Goal: Task Accomplishment & Management: Use online tool/utility

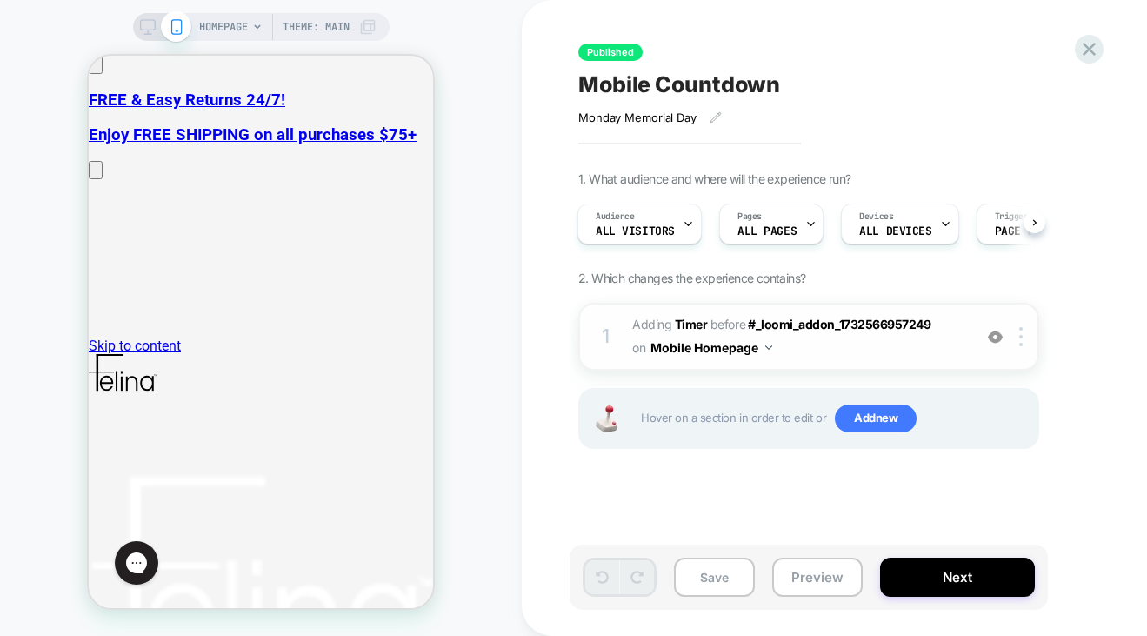
click at [801, 353] on span "#_loomi_addon_1739858738003_dup1756414962 Adding Timer BEFORE #_loomi_addon_173…" at bounding box center [797, 336] width 331 height 47
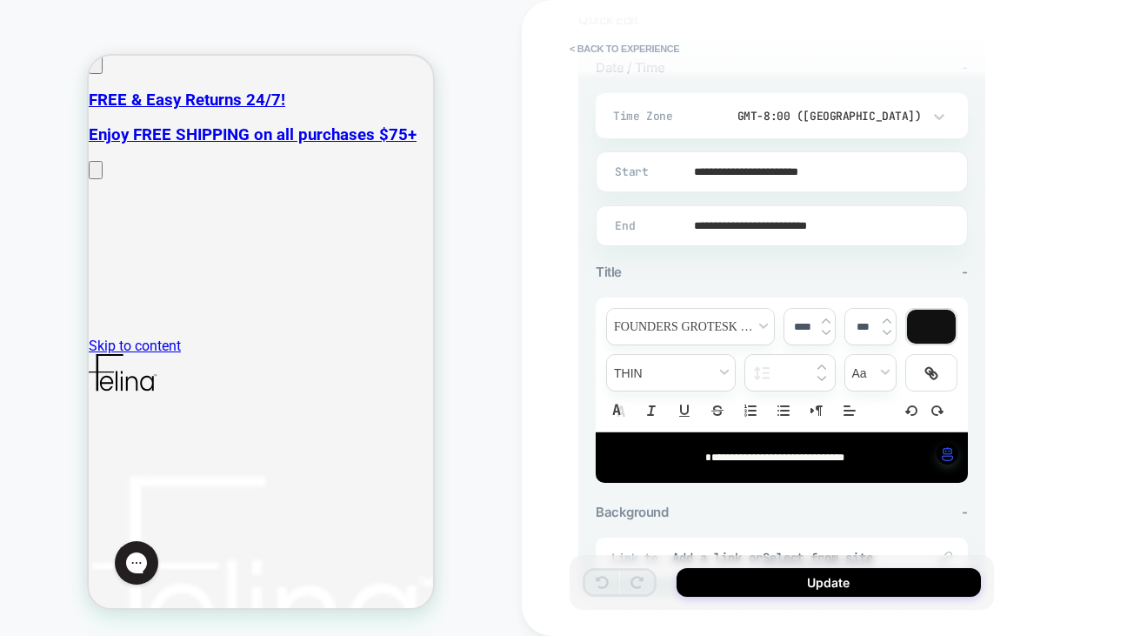
scroll to position [408, 0]
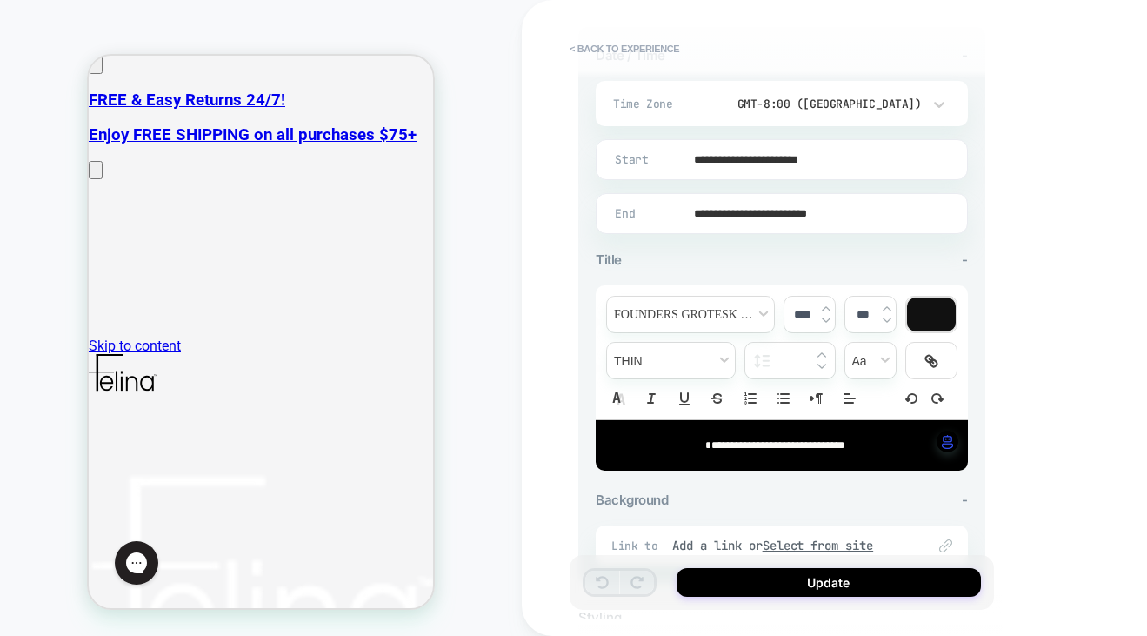
click at [844, 443] on span "**********" at bounding box center [774, 445] width 139 height 10
type input "****"
click at [791, 441] on span "**********" at bounding box center [775, 445] width 96 height 10
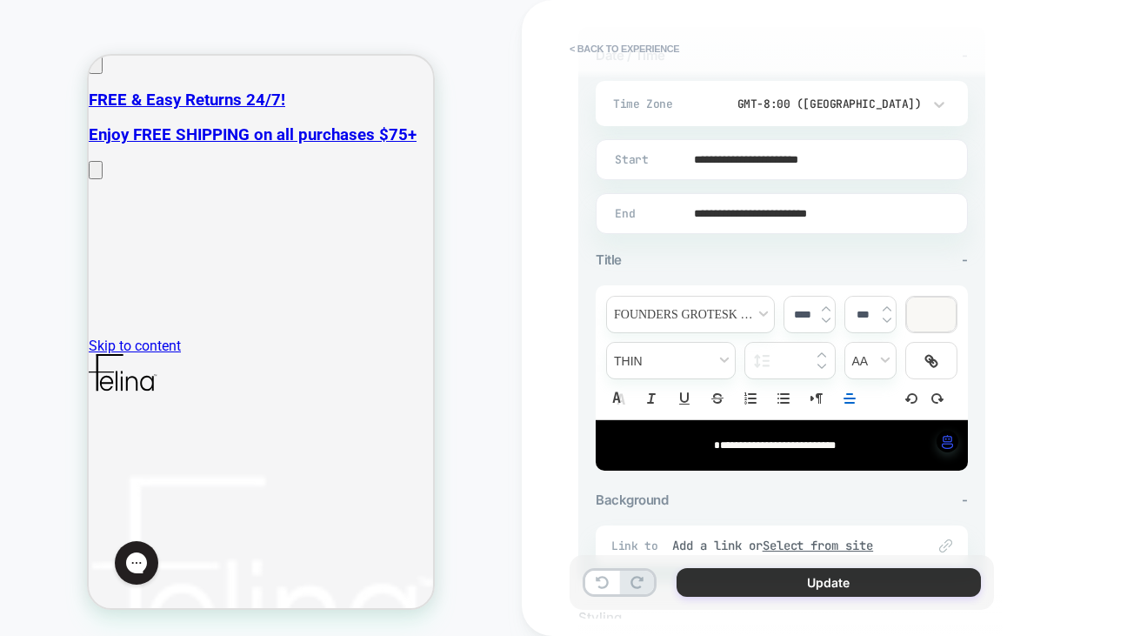
click at [825, 582] on button "Update" at bounding box center [828, 582] width 304 height 29
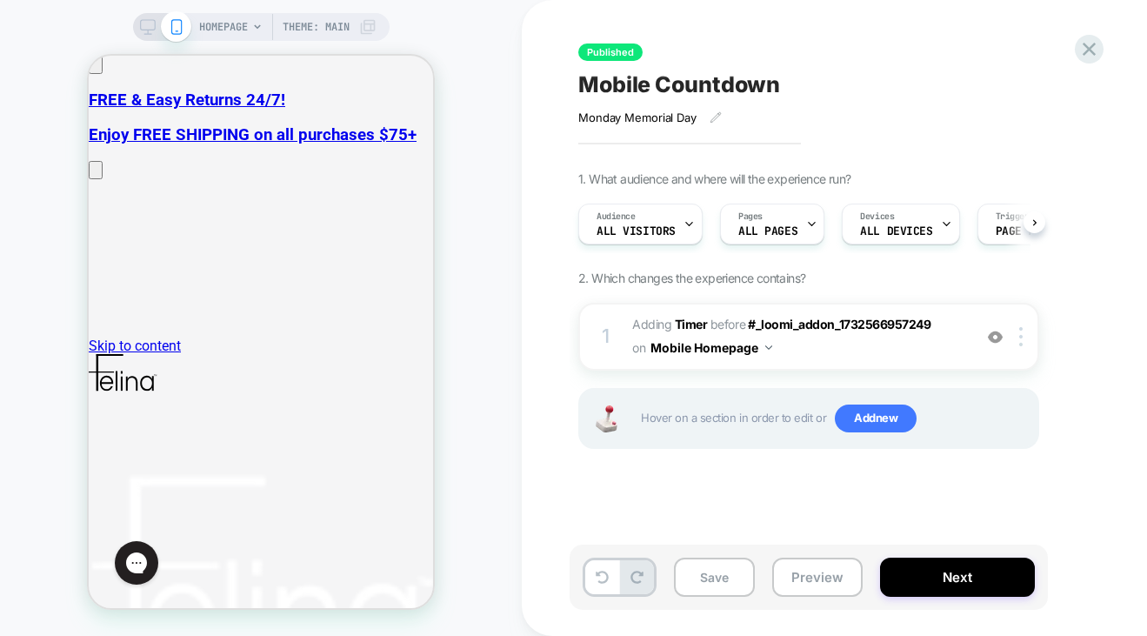
scroll to position [0, 1]
click at [722, 578] on button "Save" at bounding box center [714, 576] width 81 height 39
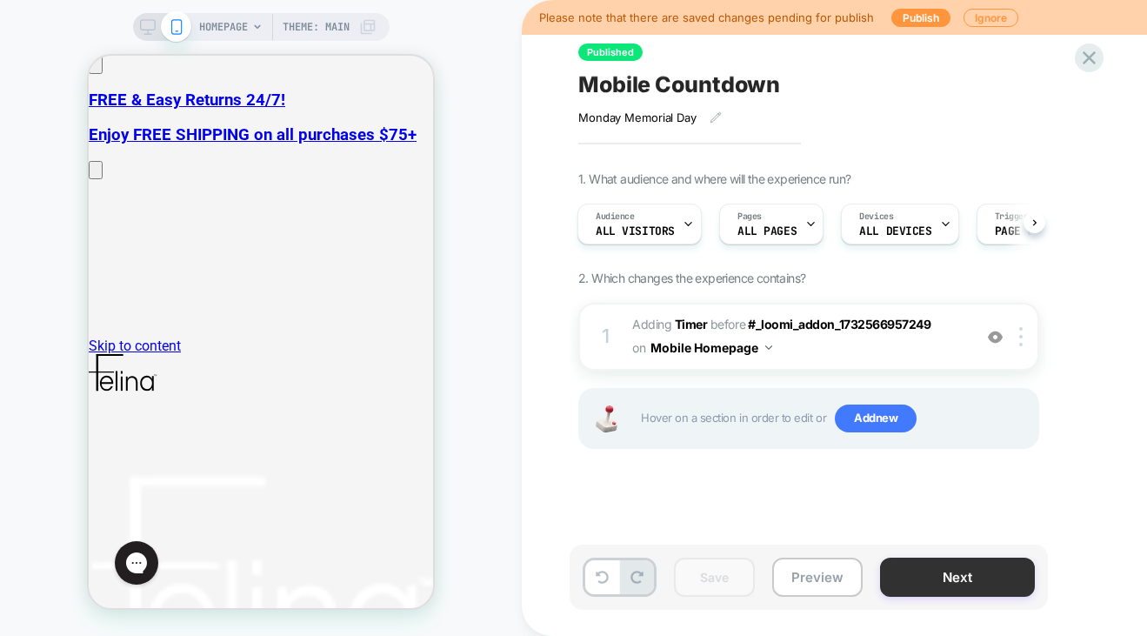
click at [920, 575] on button "Next" at bounding box center [957, 576] width 155 height 39
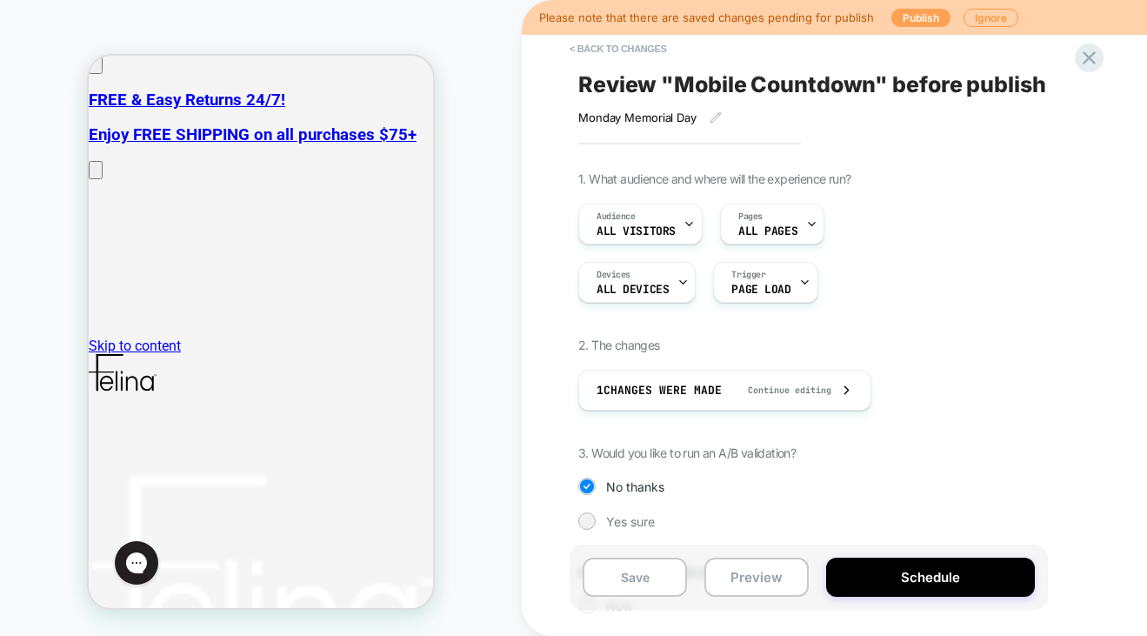
click at [902, 15] on button "Publish" at bounding box center [920, 18] width 59 height 18
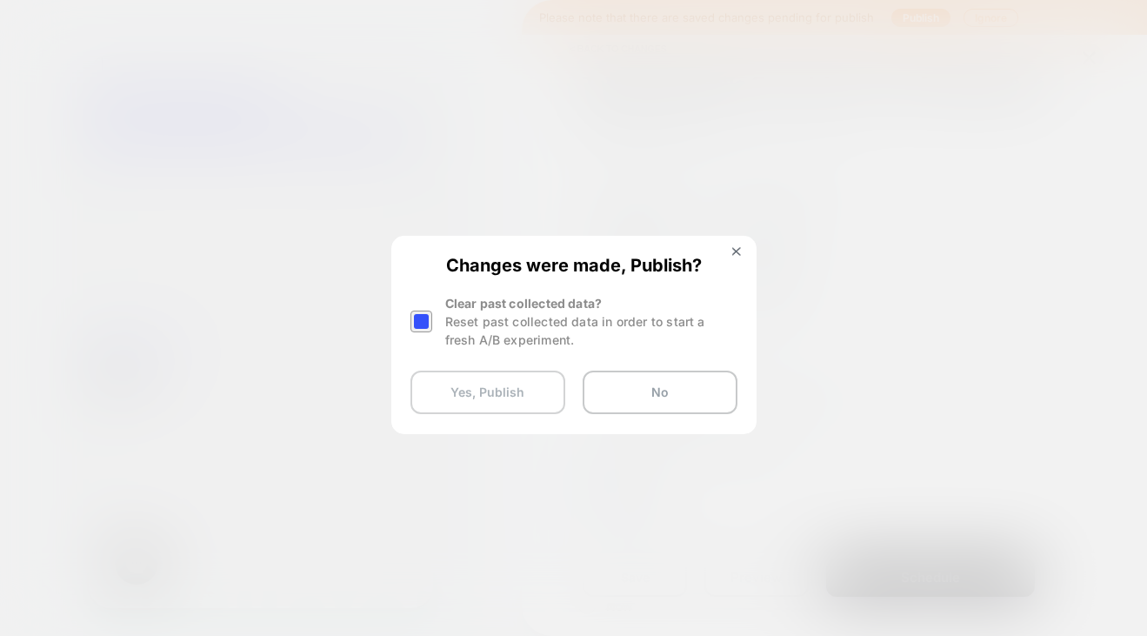
click at [490, 385] on button "Yes, Publish" at bounding box center [487, 391] width 155 height 43
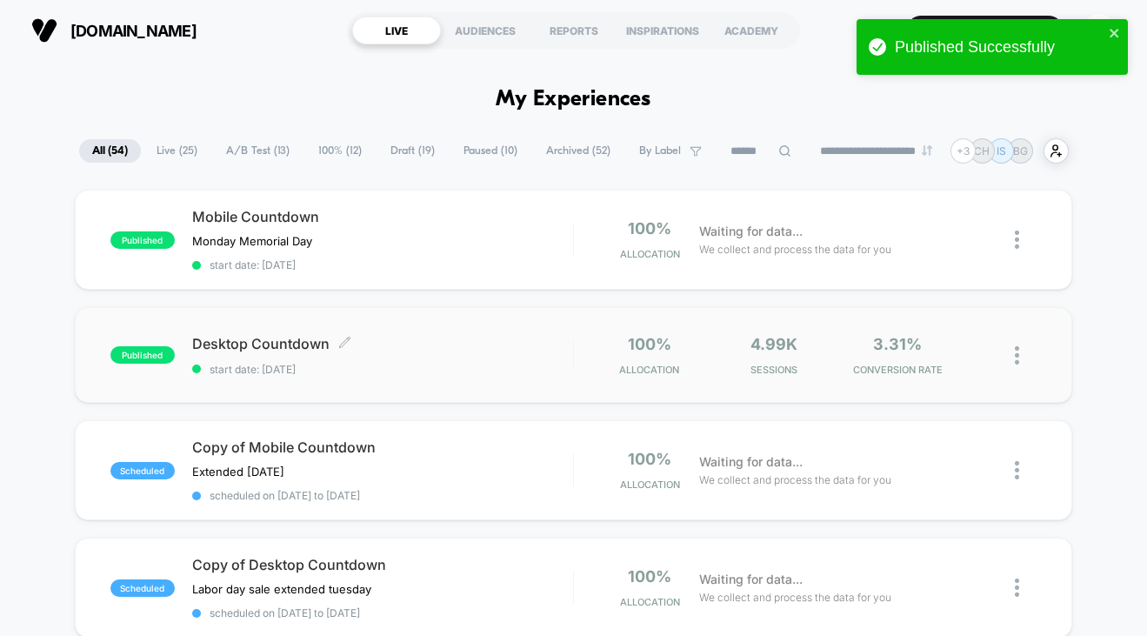
click at [396, 357] on div "Desktop Countdown Click to edit experience details Click to edit experience det…" at bounding box center [382, 355] width 381 height 41
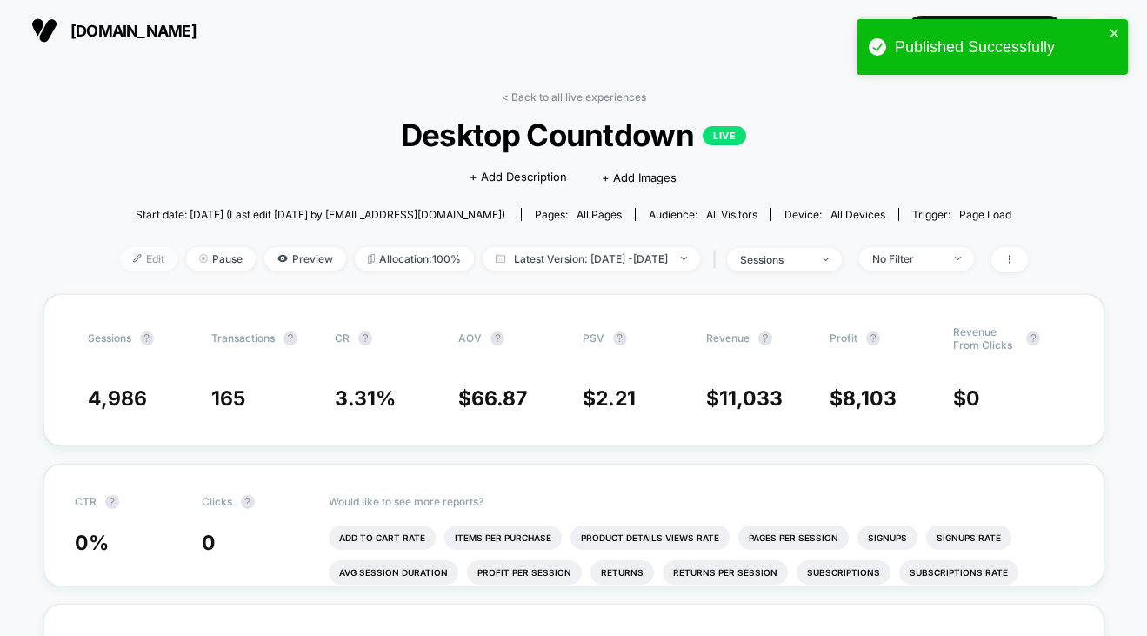
click at [120, 261] on span "Edit" at bounding box center [148, 258] width 57 height 23
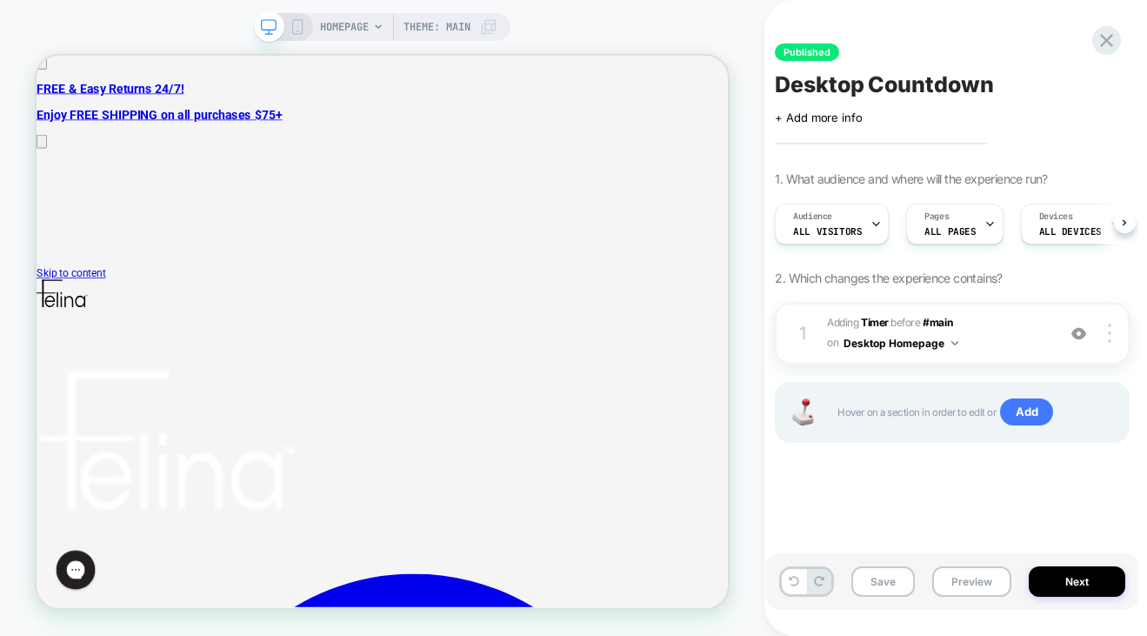
scroll to position [0, 1]
click at [969, 339] on span "#_loomi_addon_1739858449605_dup1756414971 Adding Timer BEFORE #main #main on De…" at bounding box center [937, 333] width 220 height 41
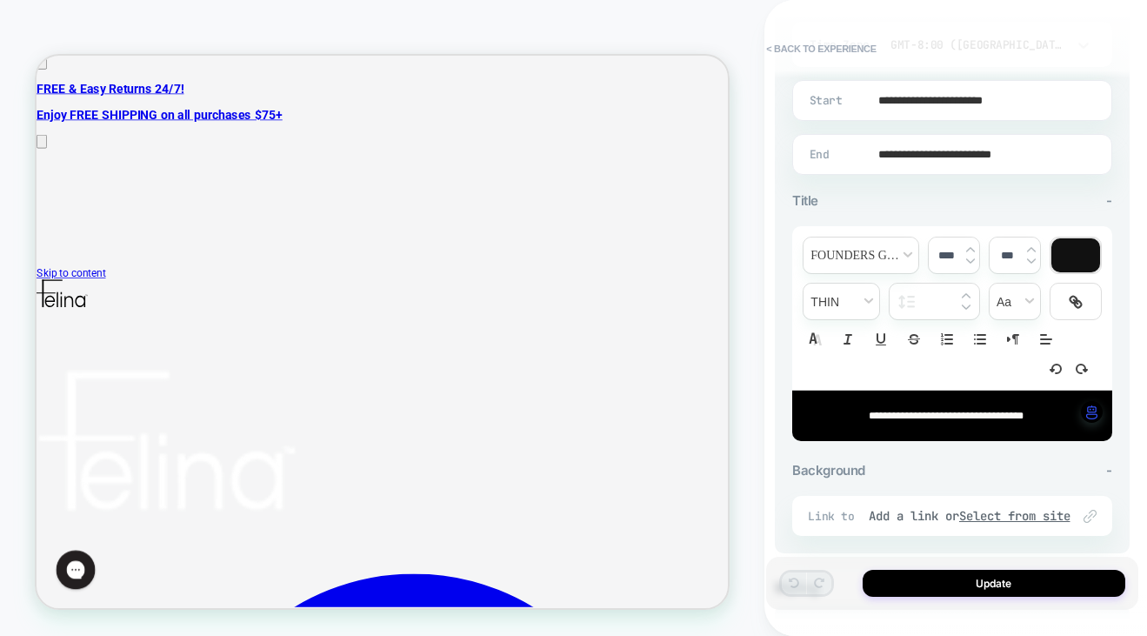
scroll to position [474, 0]
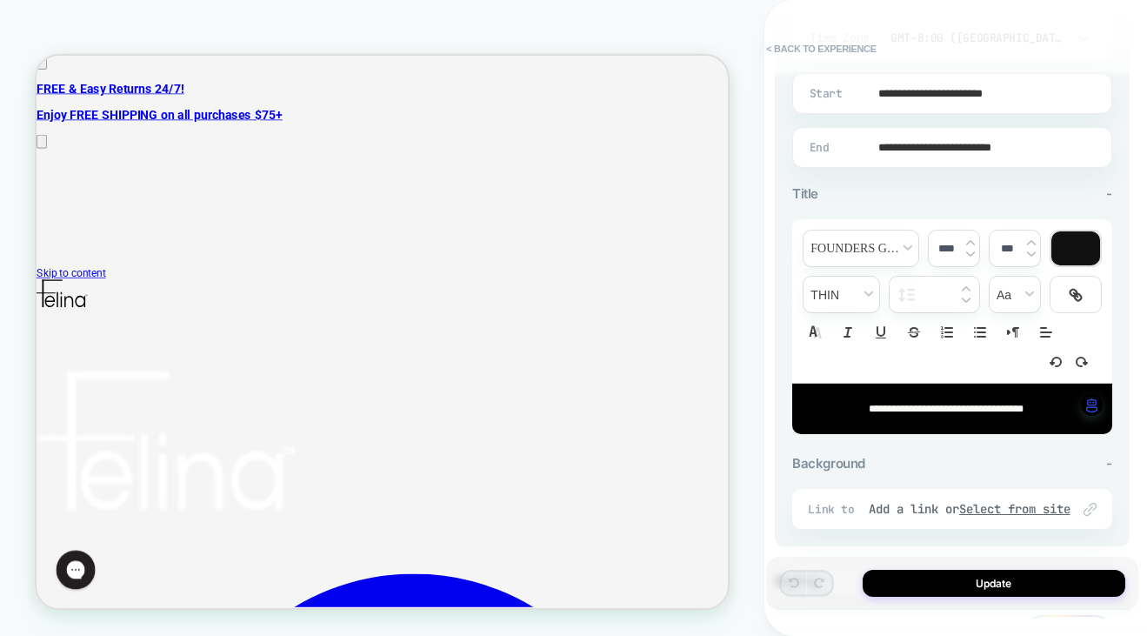
click at [1023, 404] on span "**********" at bounding box center [946, 408] width 155 height 10
type input "****"
click at [890, 403] on span "**********" at bounding box center [945, 408] width 111 height 10
click at [1028, 407] on span "**********" at bounding box center [945, 408] width 163 height 10
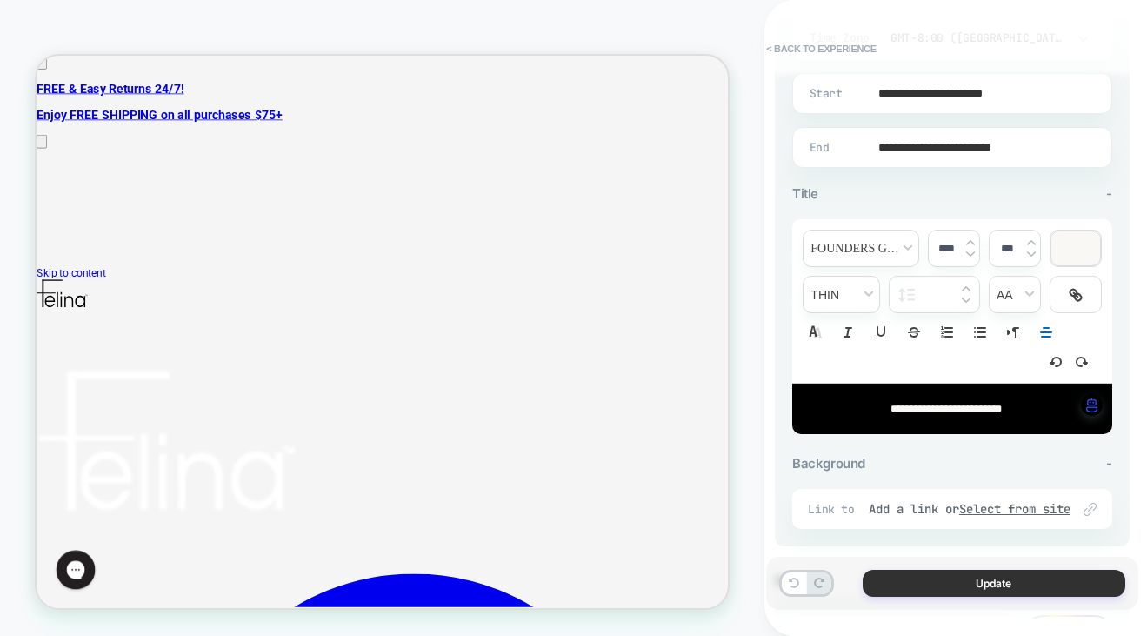
click at [1018, 578] on button "Update" at bounding box center [994, 583] width 263 height 27
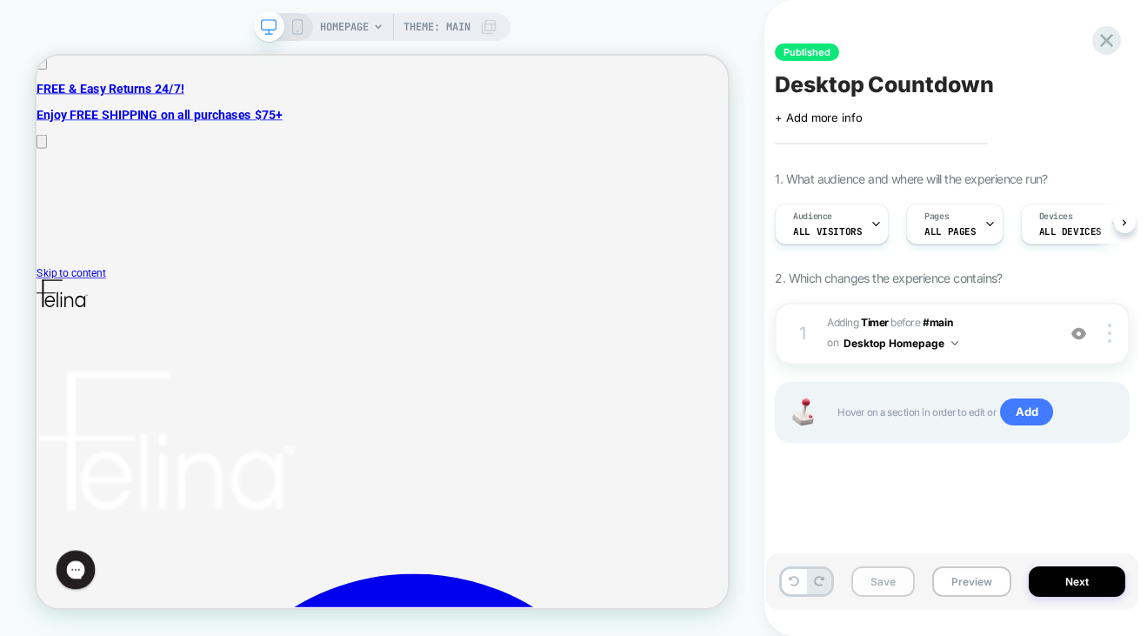
scroll to position [0, 1]
click at [896, 576] on button "Save" at bounding box center [882, 581] width 63 height 30
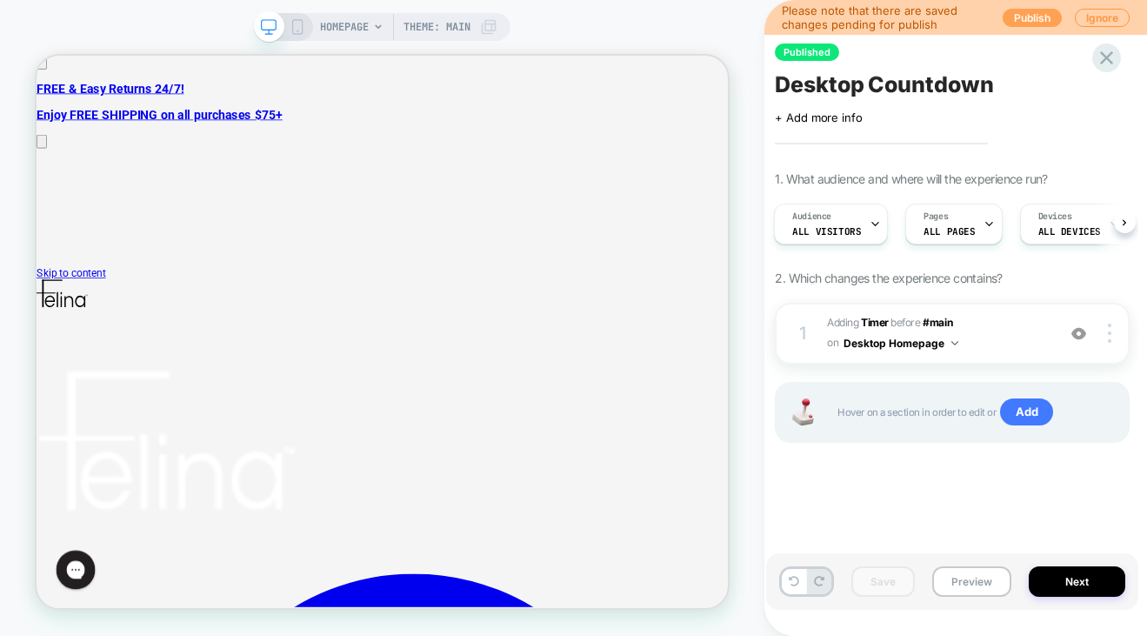
click at [1031, 11] on button "Publish" at bounding box center [1032, 18] width 59 height 18
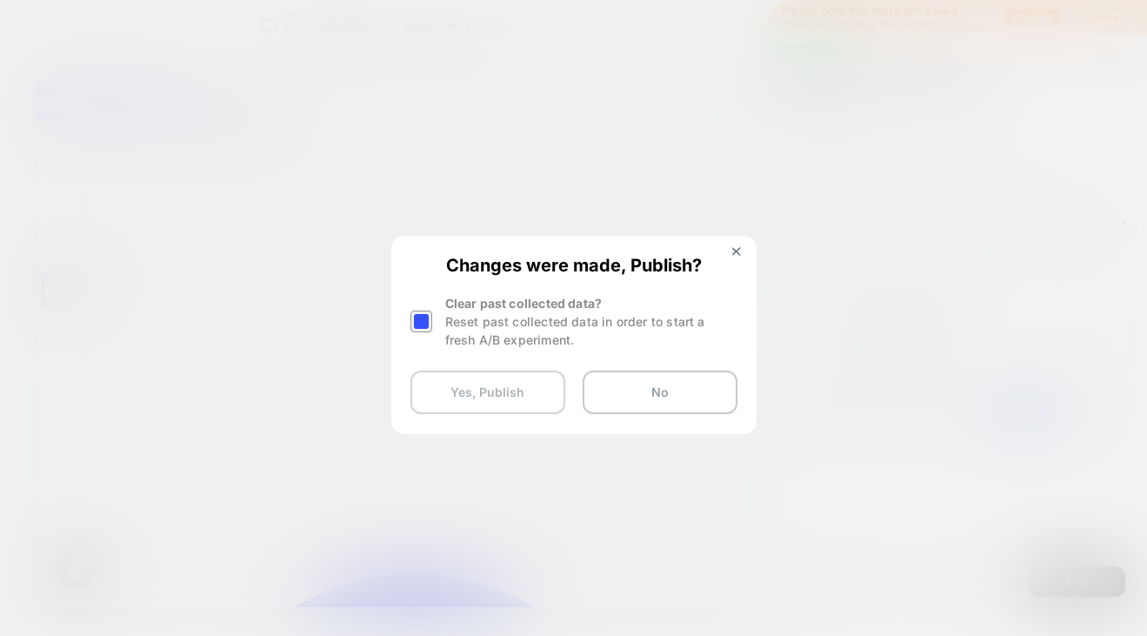
click at [516, 395] on button "Yes, Publish" at bounding box center [487, 391] width 155 height 43
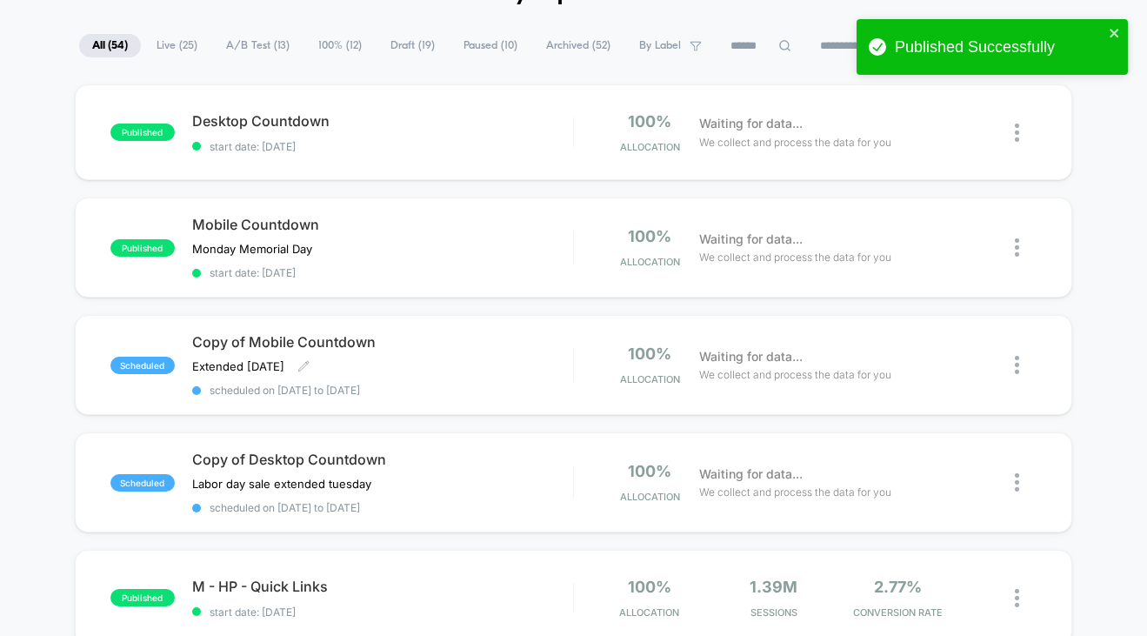
scroll to position [123, 0]
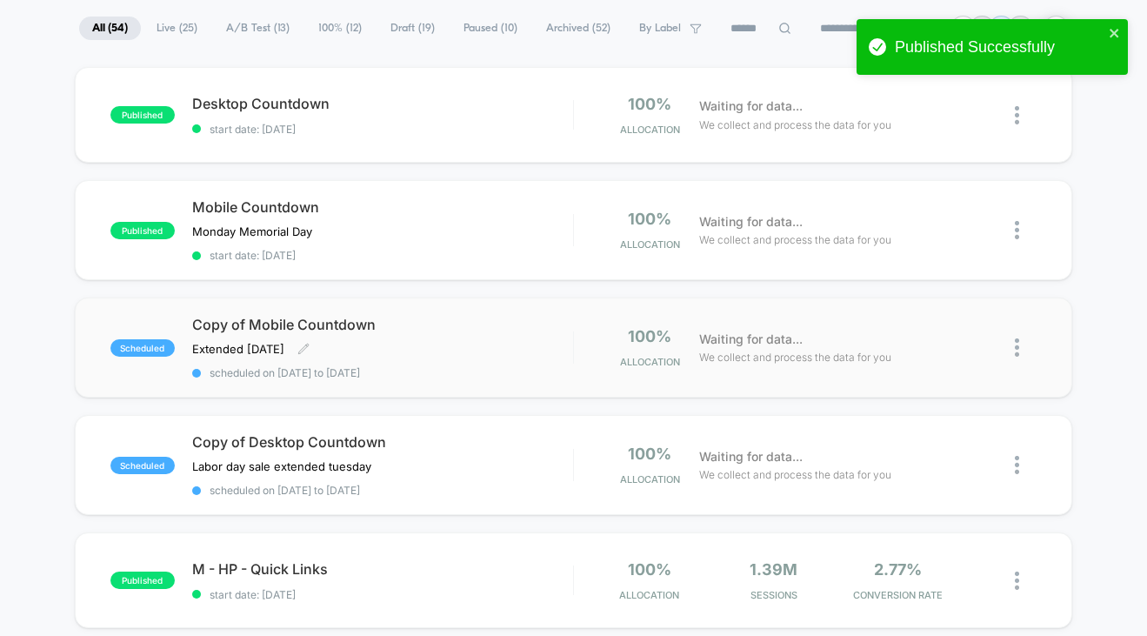
click at [464, 356] on div "Copy of Mobile Countdown Extended [DATE] Click to edit experience details Exten…" at bounding box center [382, 347] width 381 height 63
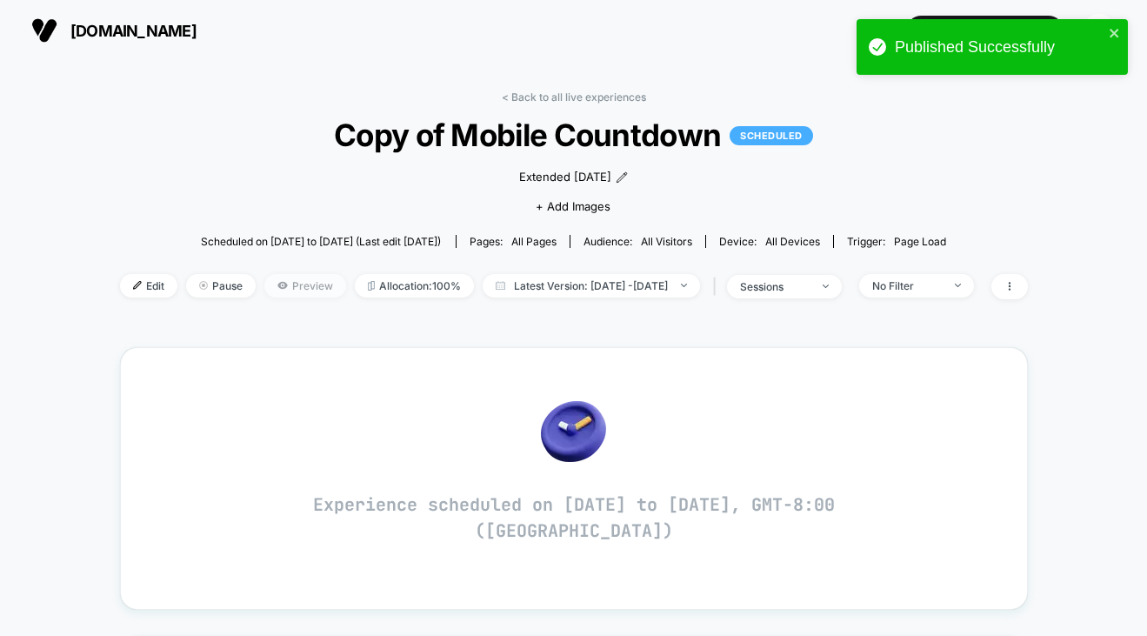
click at [264, 283] on span "Preview" at bounding box center [305, 285] width 82 height 23
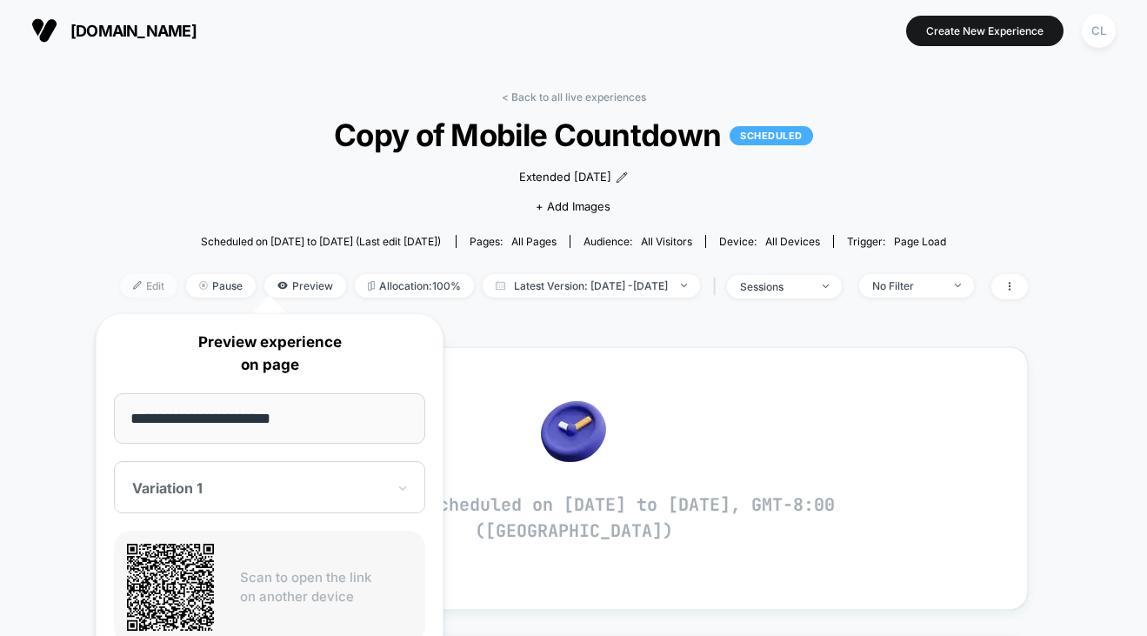
click at [120, 281] on span "Edit" at bounding box center [148, 285] width 57 height 23
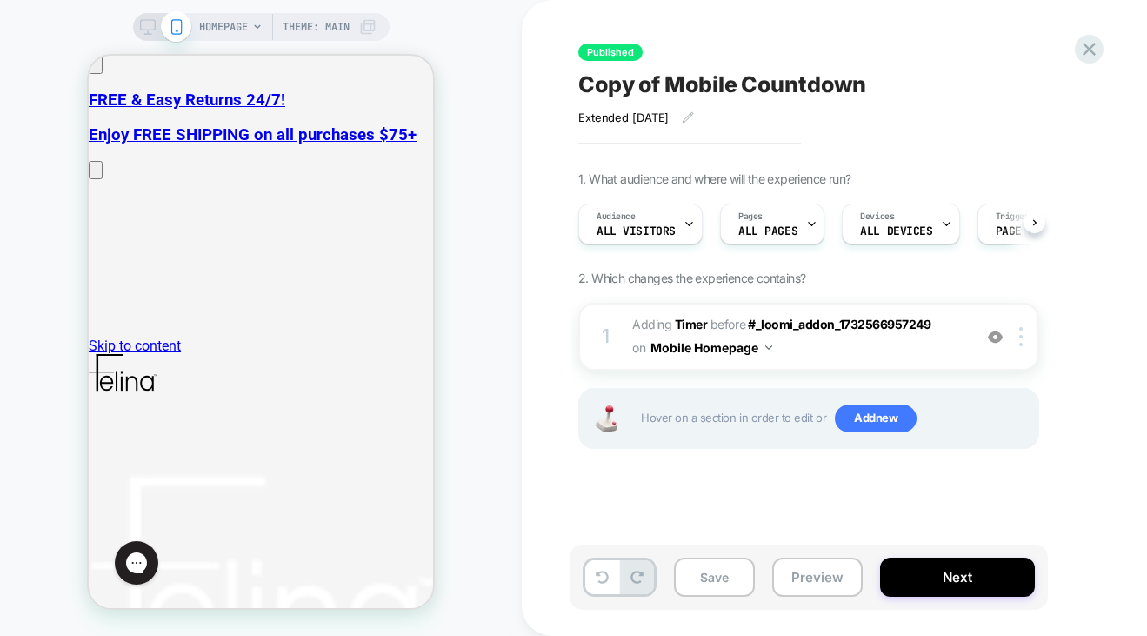
scroll to position [0, 1]
click at [1090, 57] on icon at bounding box center [1088, 48] width 23 height 23
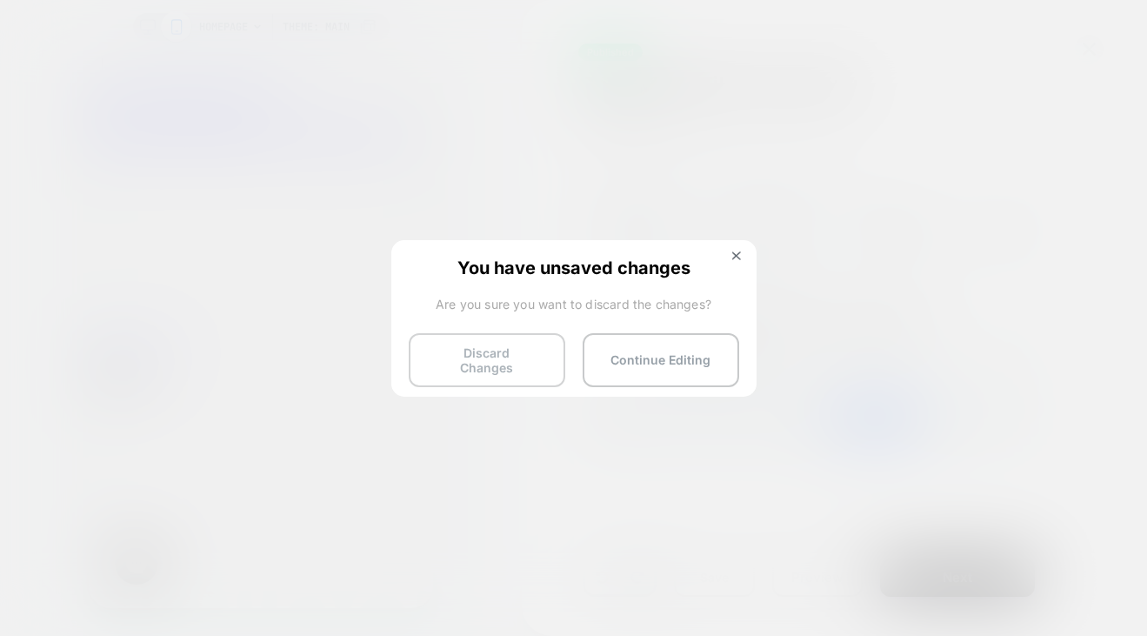
click at [546, 354] on button "Discard Changes" at bounding box center [487, 360] width 157 height 54
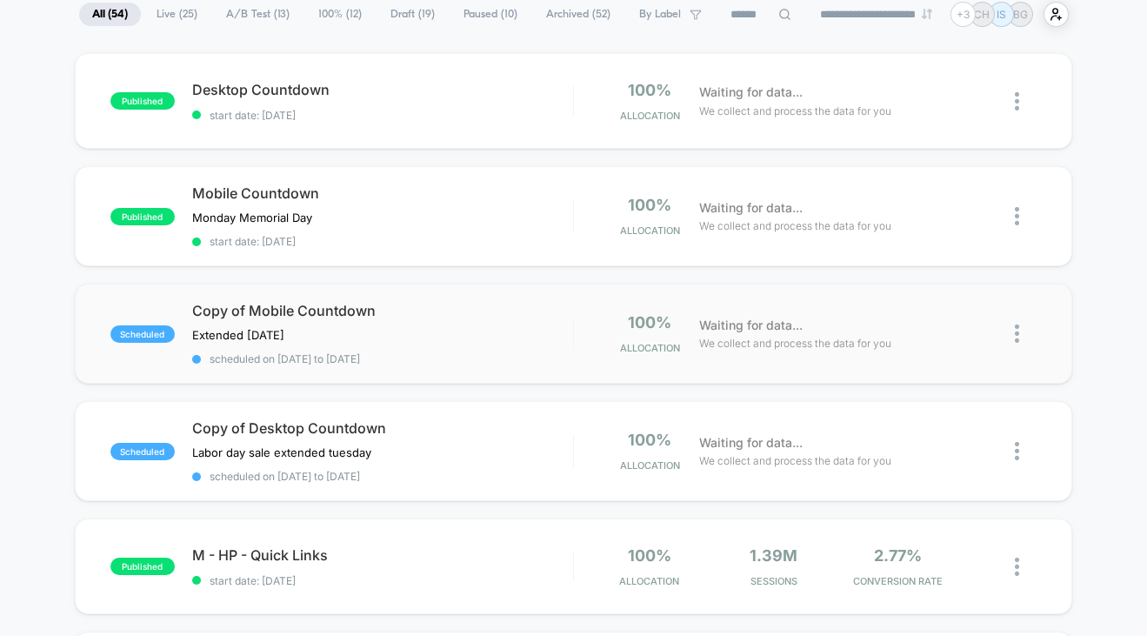
scroll to position [137, 0]
click at [463, 441] on div "Copy of Desktop Countdown [DATE] sale extended [DATE]﻿ Click to edit experience…" at bounding box center [382, 449] width 381 height 63
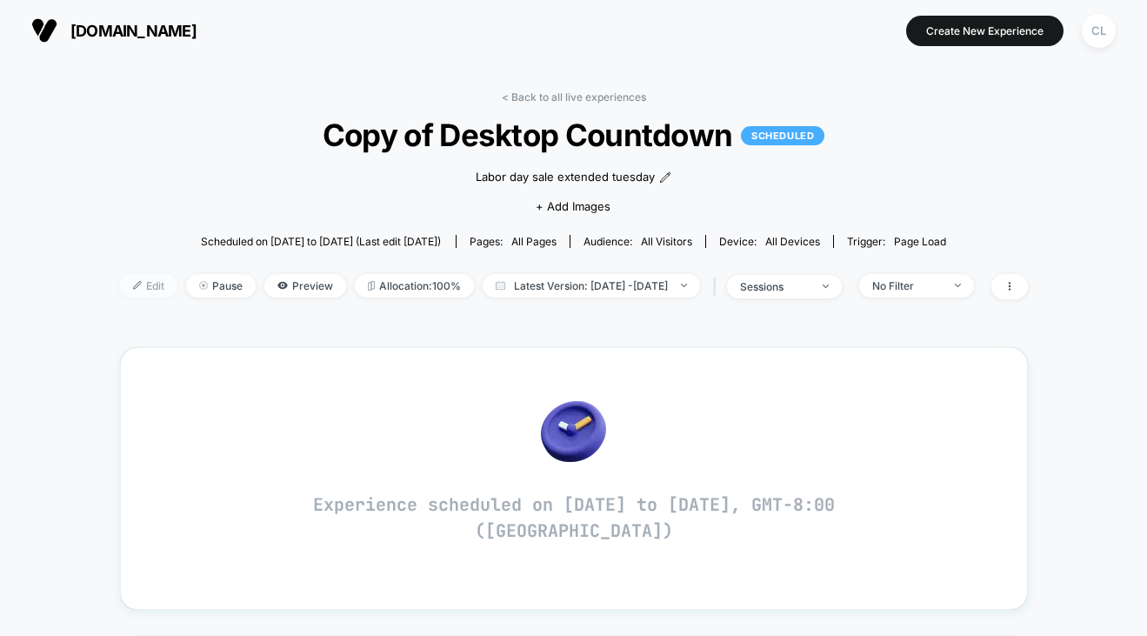
click at [123, 278] on span "Edit" at bounding box center [148, 285] width 57 height 23
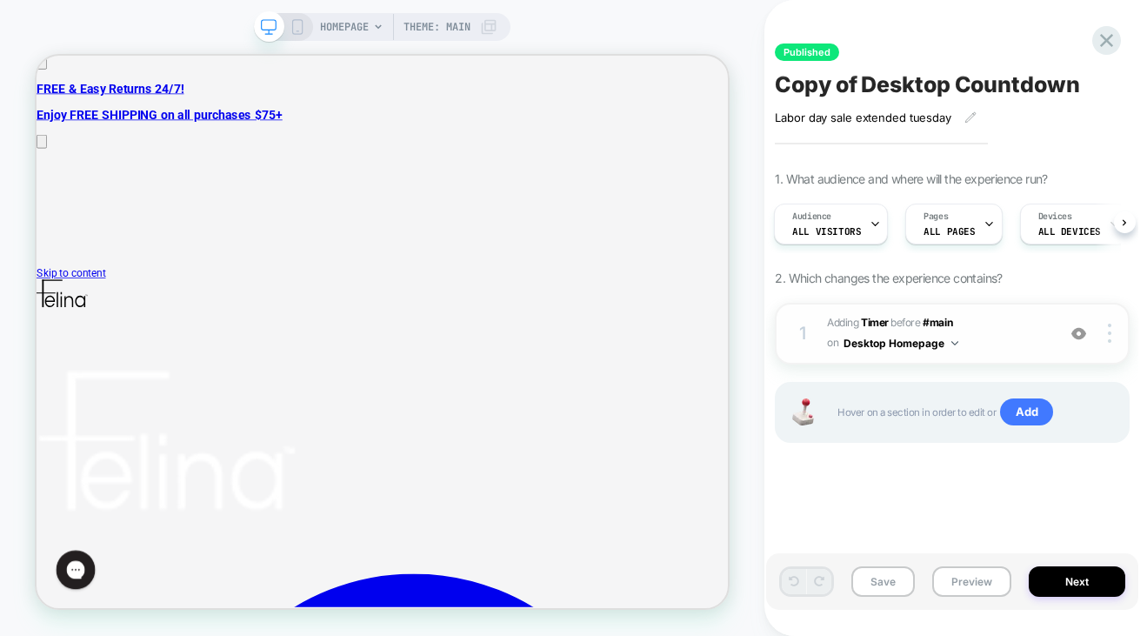
click at [969, 349] on span "#_loomi_addon_1739858449605_dup1747943476_dup1756414804 Adding Timer BEFORE #ma…" at bounding box center [937, 333] width 220 height 41
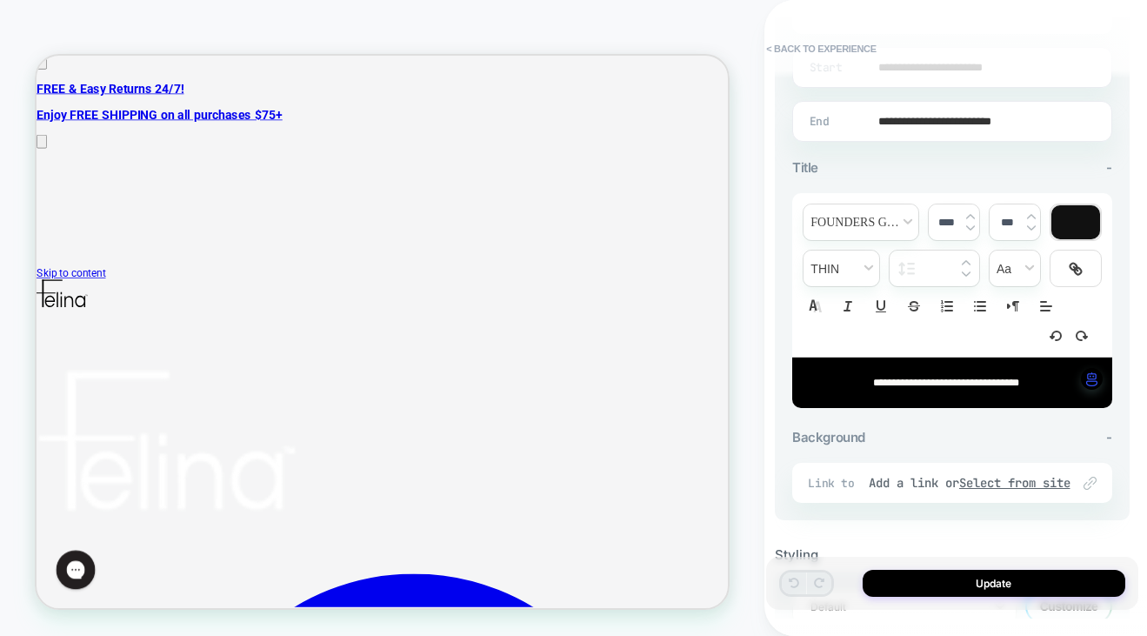
scroll to position [498, 0]
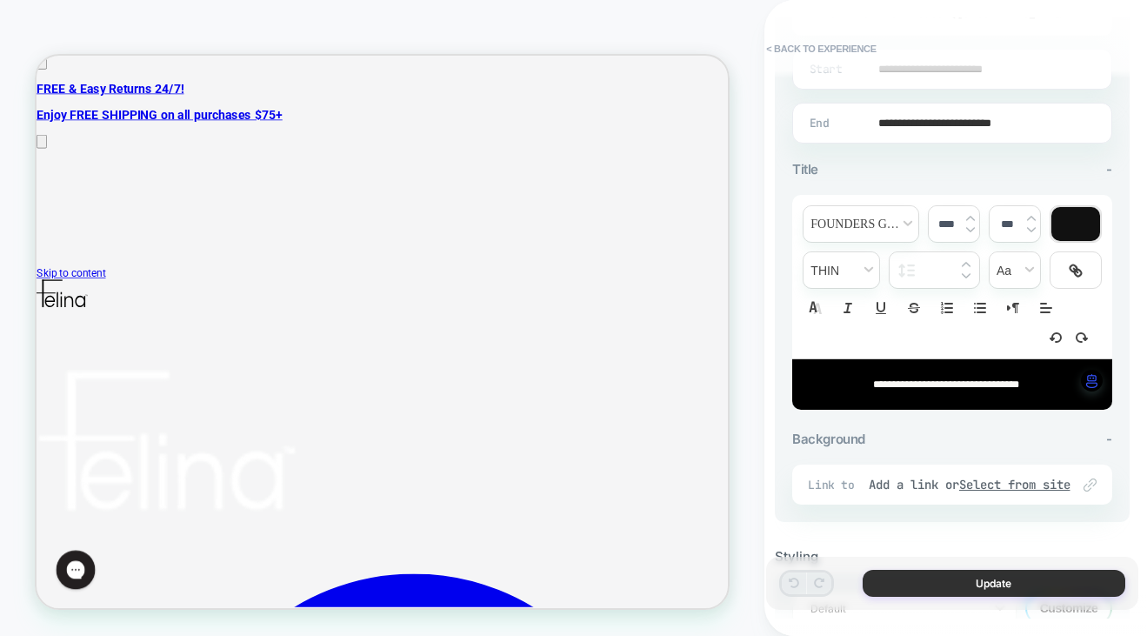
click at [966, 575] on button "Update" at bounding box center [994, 583] width 263 height 27
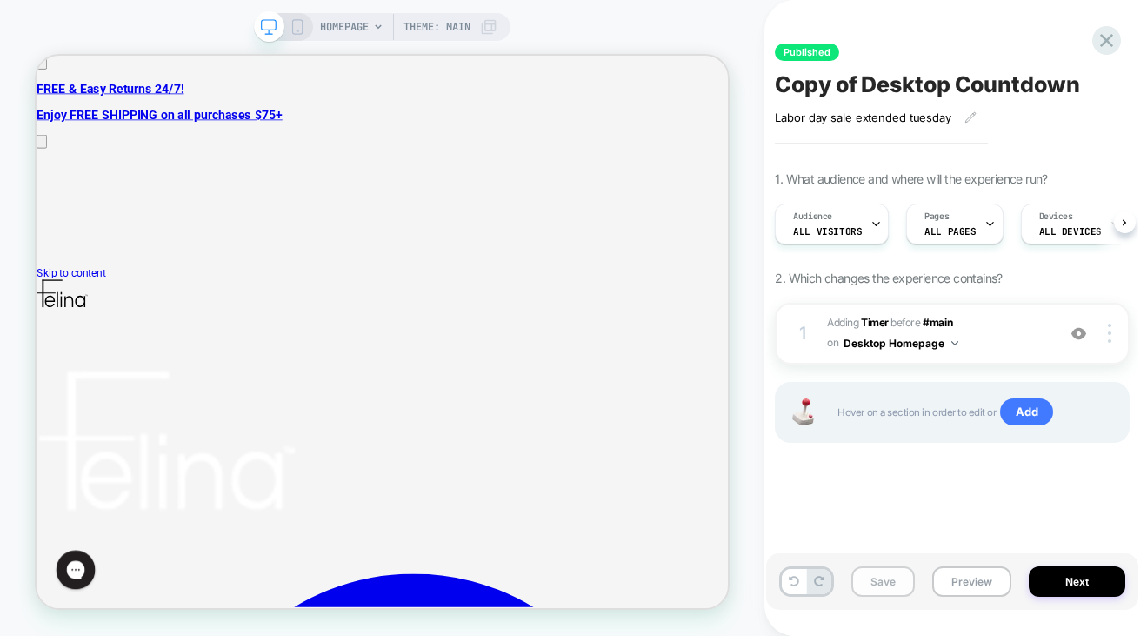
scroll to position [0, 1]
click at [888, 583] on button "Save" at bounding box center [882, 581] width 63 height 30
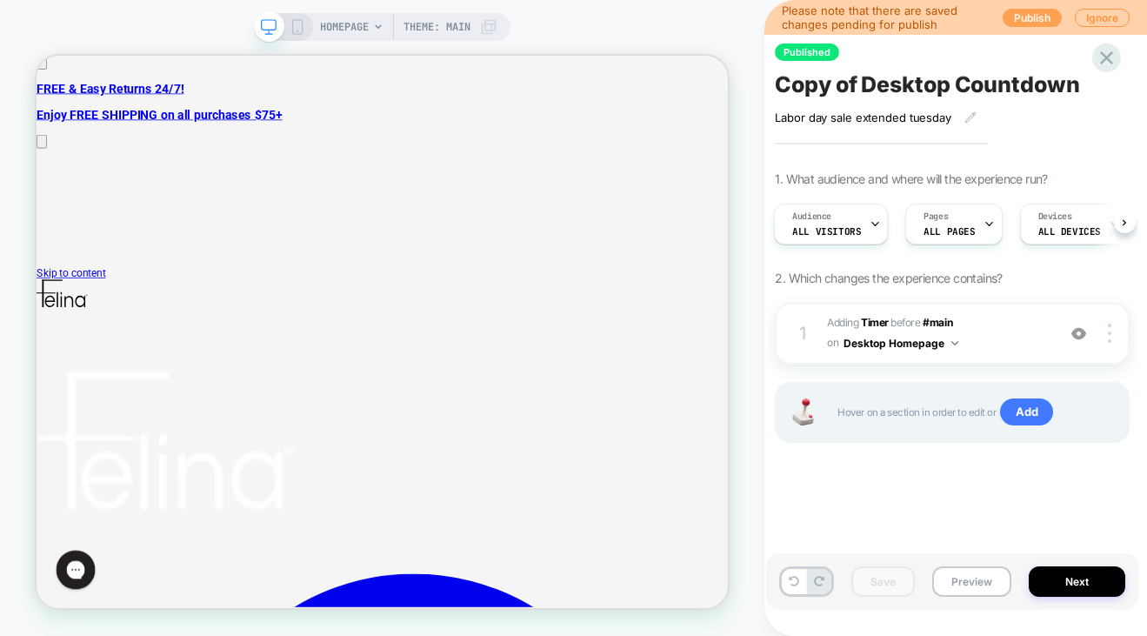
click at [1029, 18] on button "Publish" at bounding box center [1032, 18] width 59 height 18
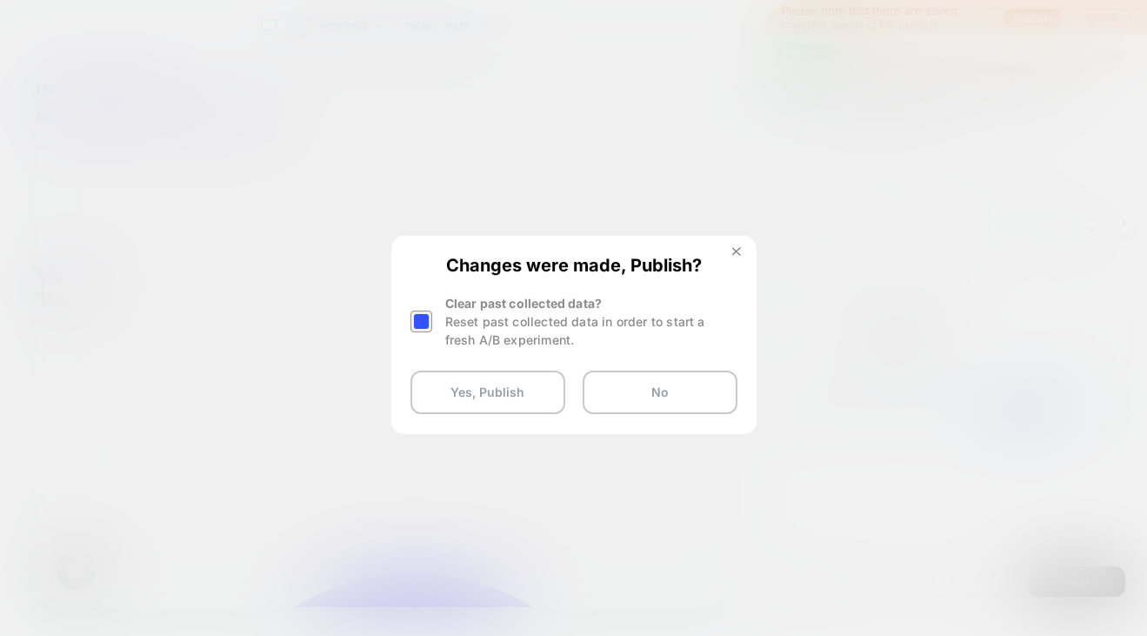
click at [736, 254] on img at bounding box center [736, 251] width 9 height 9
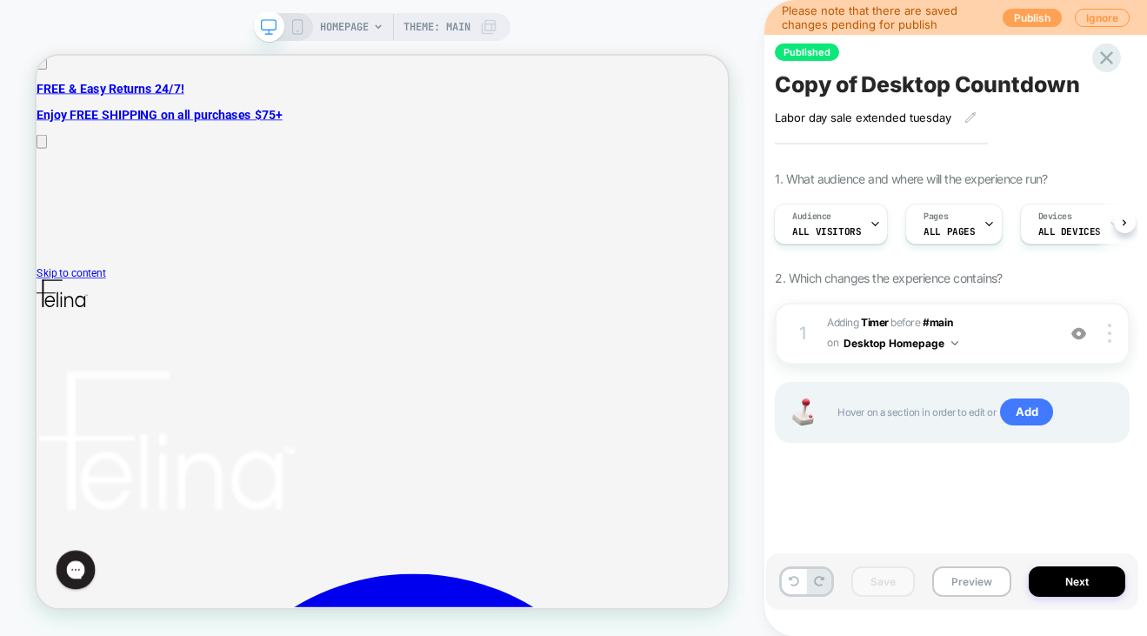
click at [1016, 22] on button "Publish" at bounding box center [1032, 18] width 59 height 18
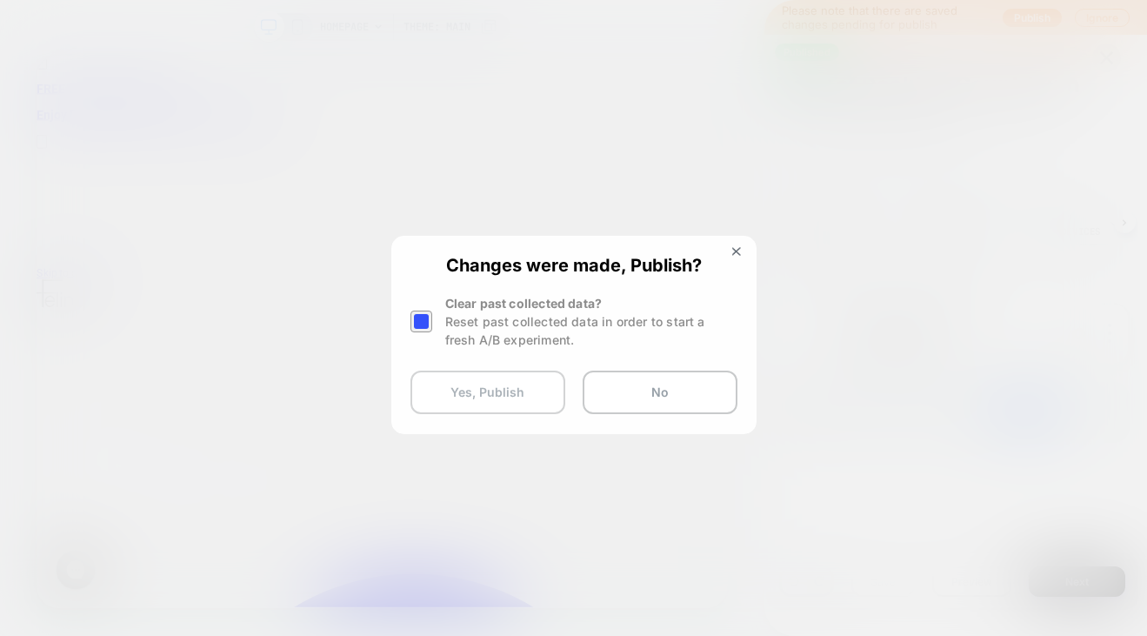
click at [493, 391] on button "Yes, Publish" at bounding box center [487, 391] width 155 height 43
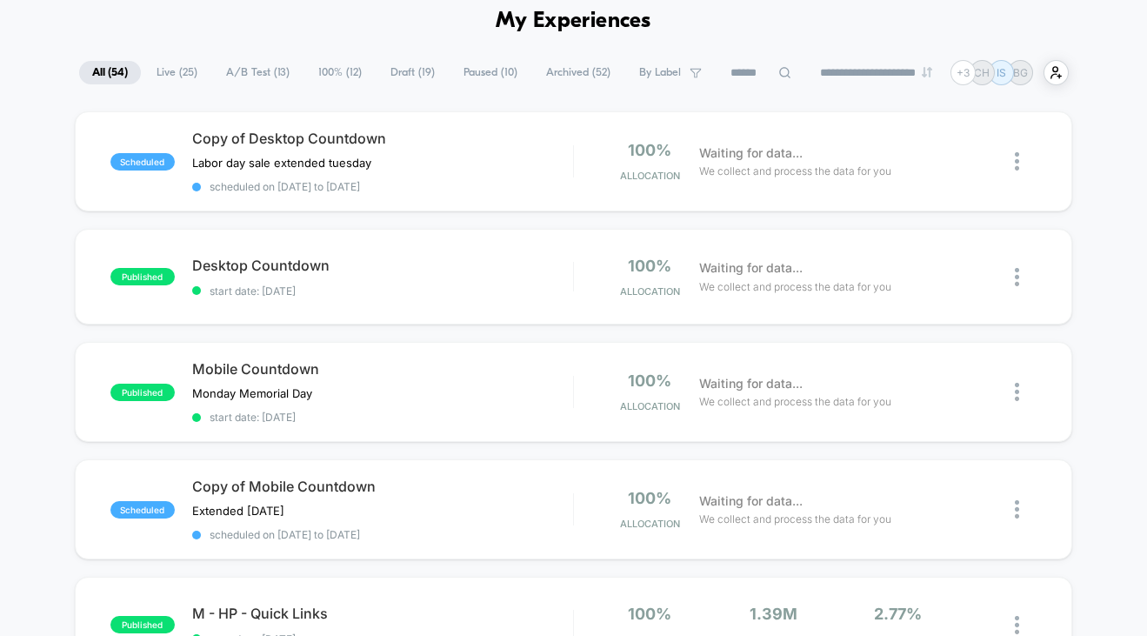
scroll to position [79, 0]
click at [446, 503] on div "Extended Tuesday Click to edit experience details Extended Tuesday" at bounding box center [325, 510] width 267 height 14
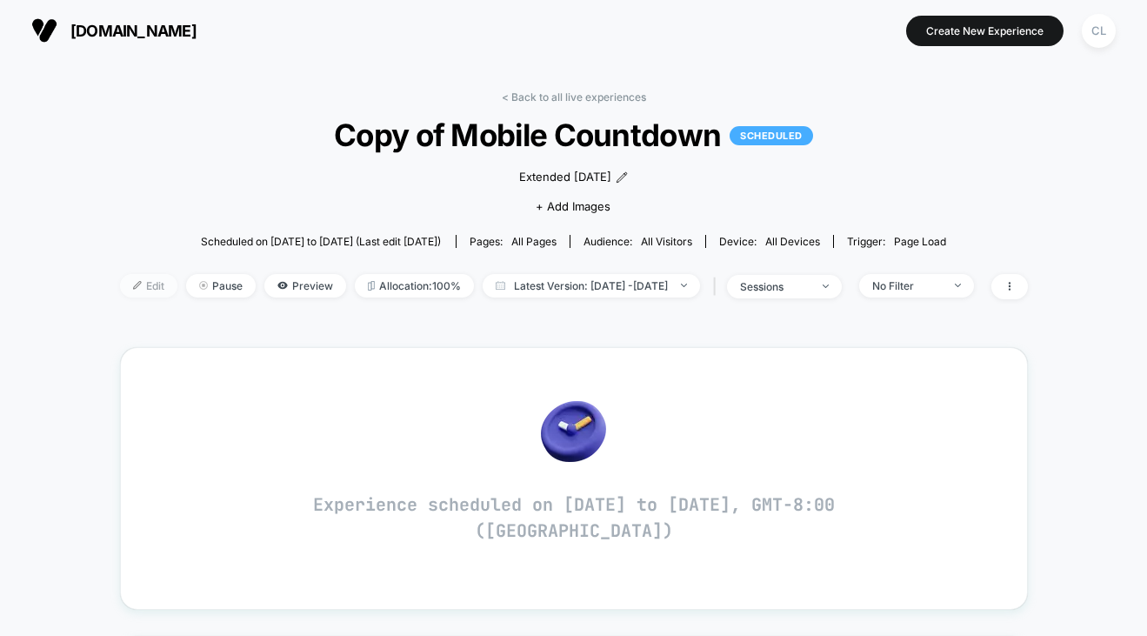
click at [122, 284] on span "Edit" at bounding box center [148, 285] width 57 height 23
